Goal: Task Accomplishment & Management: Manage account settings

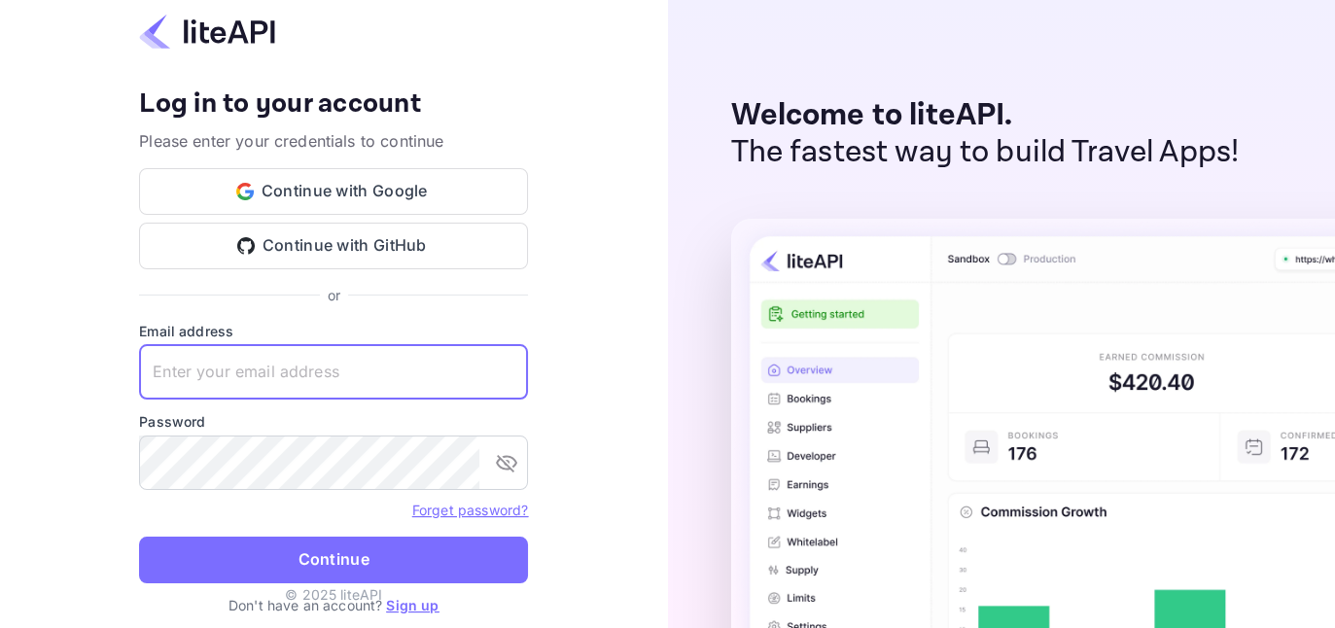
type input "[EMAIL_ADDRESS][DOMAIN_NAME]"
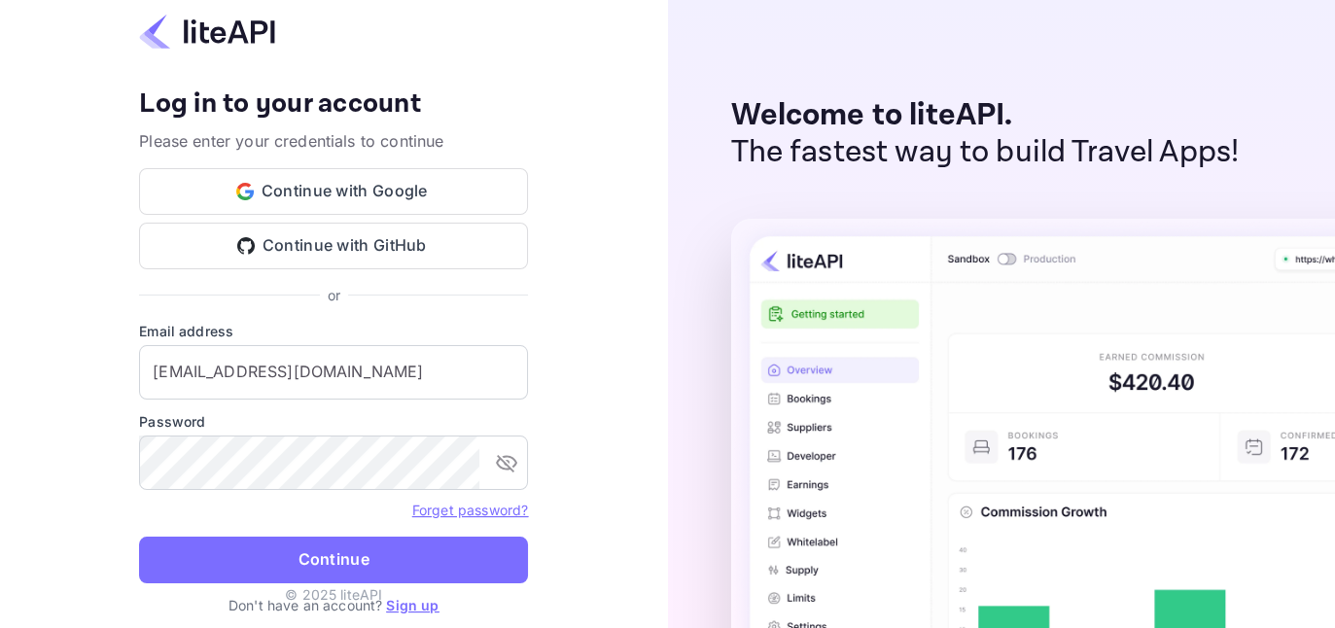
click at [340, 559] on button "Continue" at bounding box center [333, 560] width 389 height 47
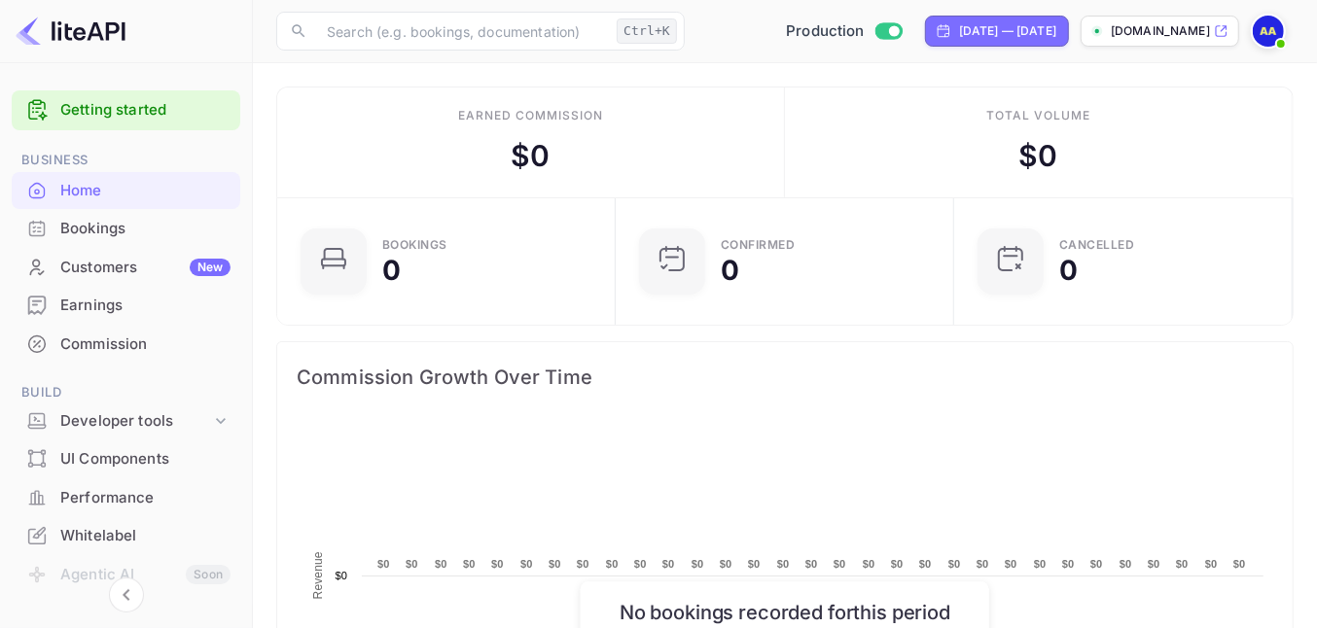
scroll to position [298, 309]
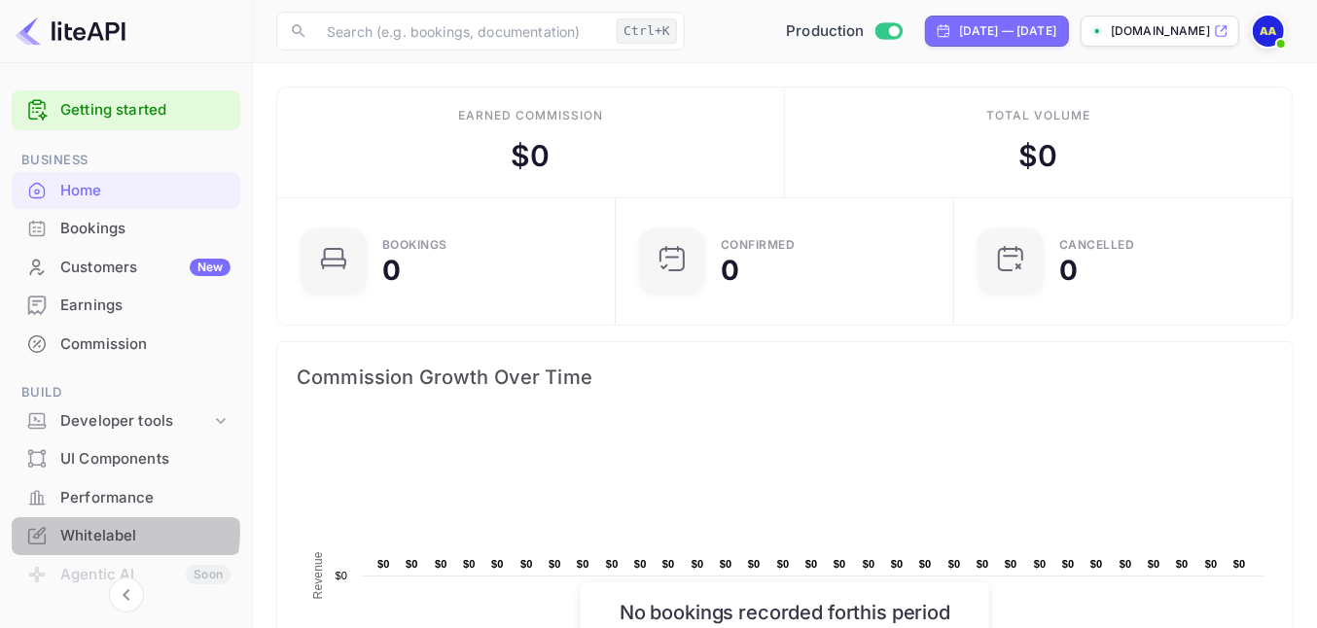
click at [93, 530] on div "Whitelabel" at bounding box center [145, 536] width 170 height 22
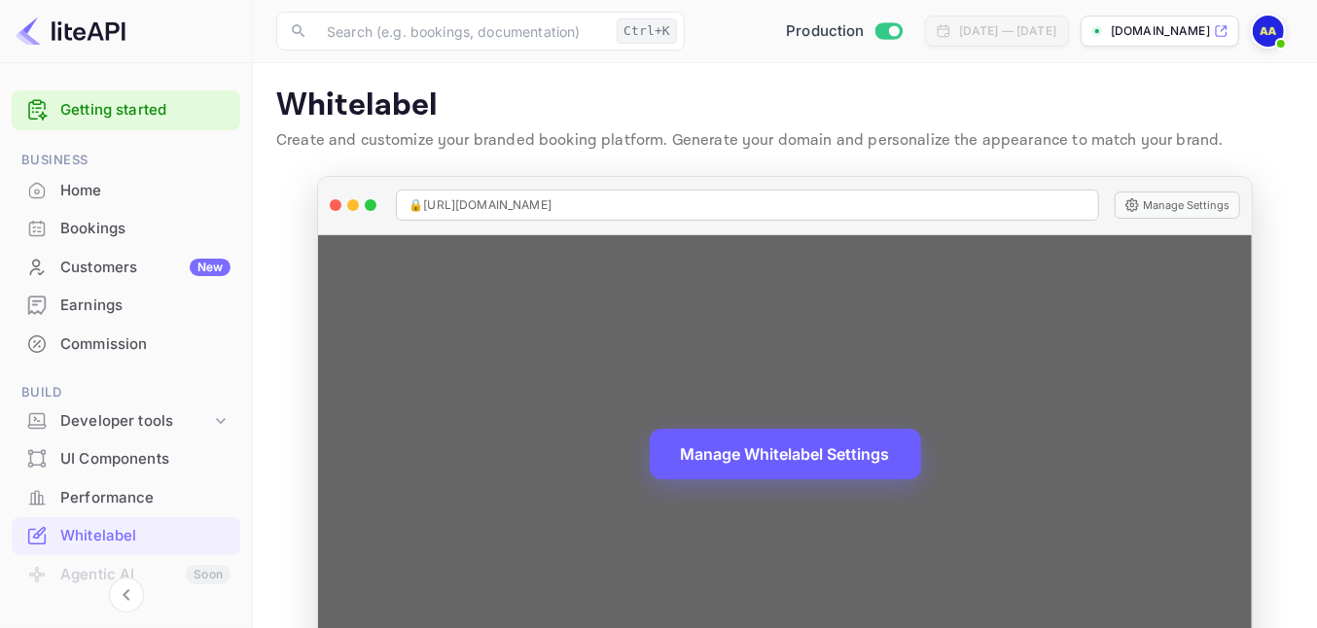
click at [775, 458] on button "Manage Whitelabel Settings" at bounding box center [785, 454] width 271 height 51
